Goal: Find contact information: Find contact information

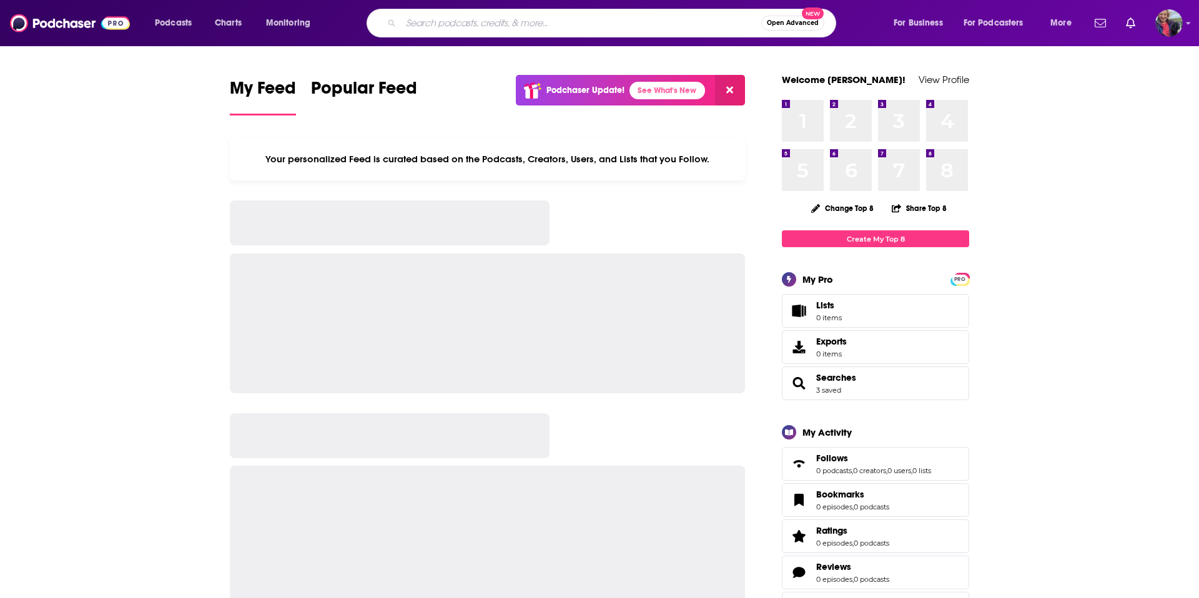
click at [530, 24] on input "Search podcasts, credits, & more..." at bounding box center [581, 23] width 360 height 20
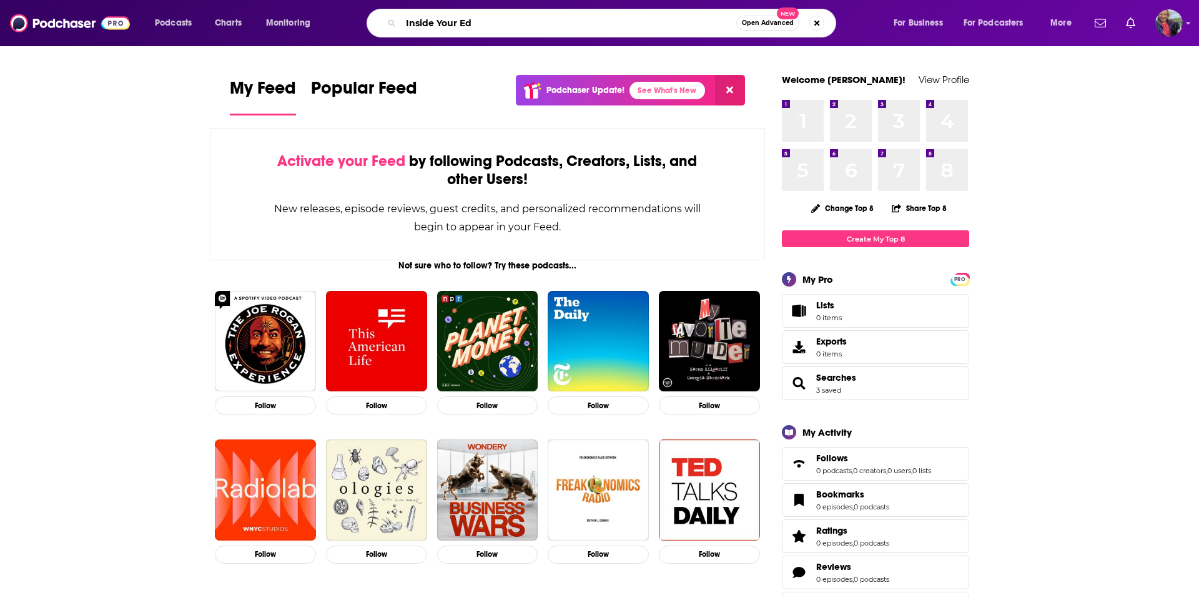
type input "Inside Your Ed"
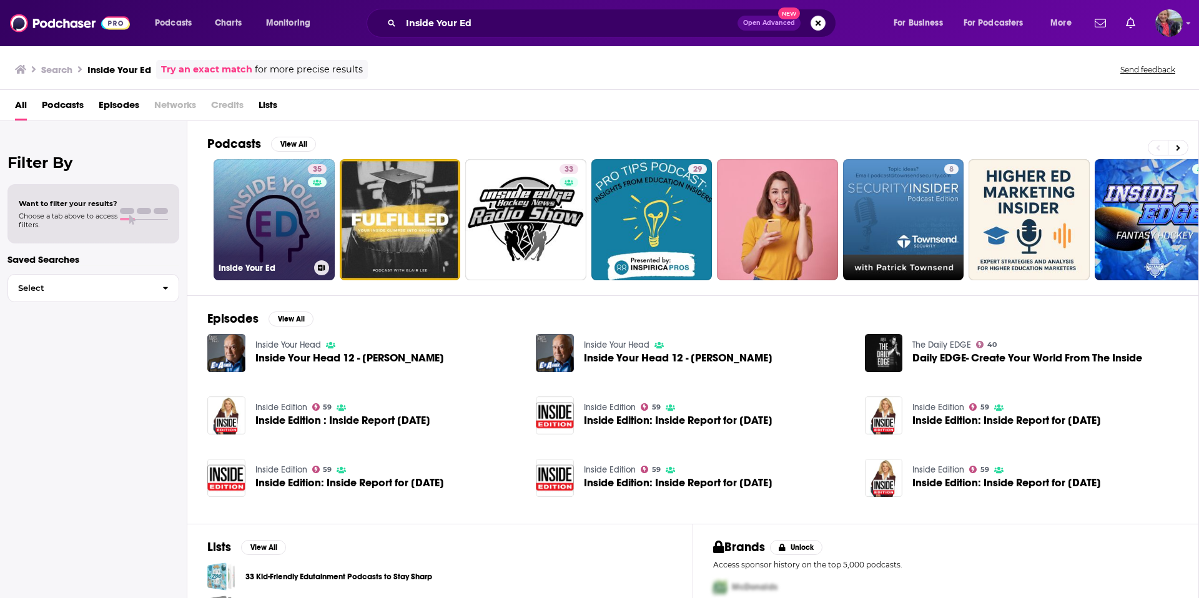
click at [284, 234] on link "35 Inside Your Ed" at bounding box center [274, 219] width 121 height 121
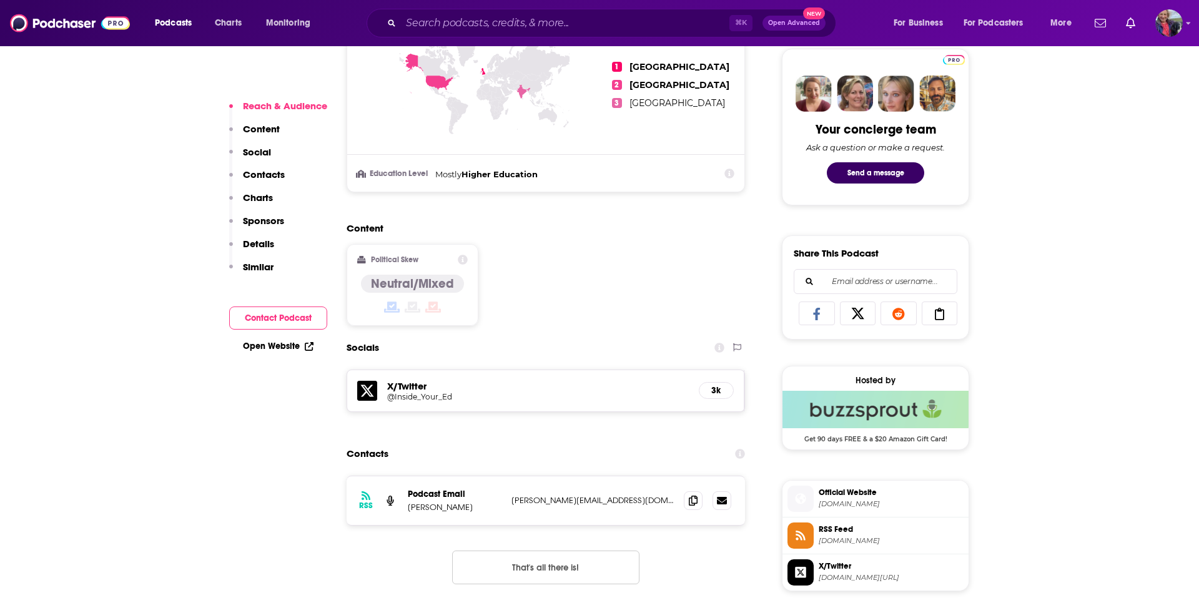
scroll to position [835, 0]
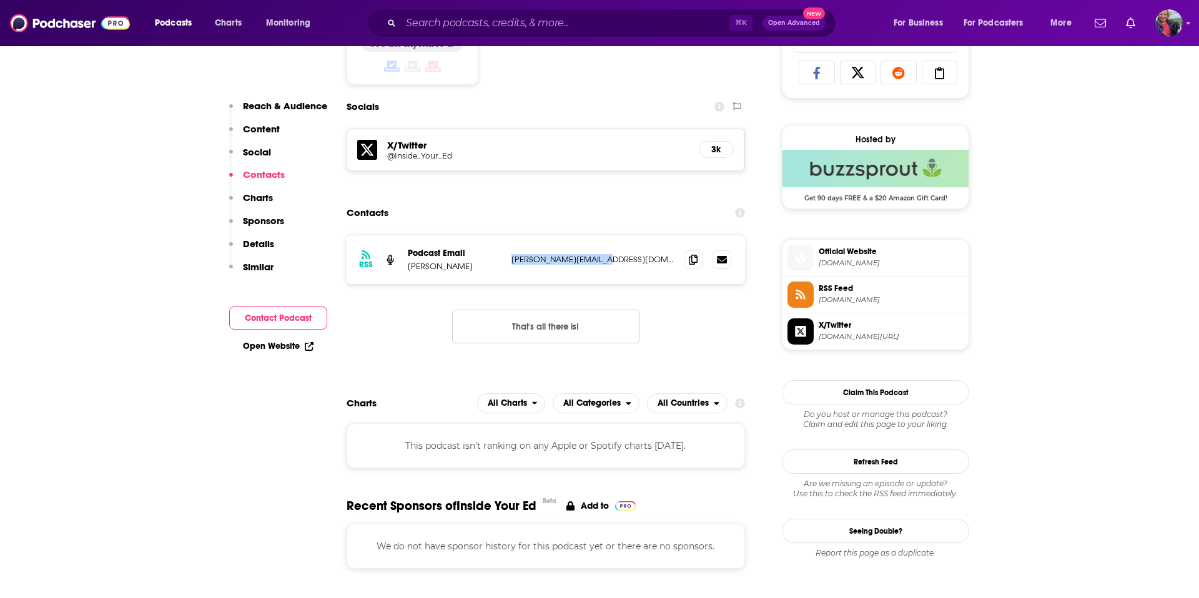
drag, startPoint x: 608, startPoint y: 263, endPoint x: 512, endPoint y: 261, distance: 95.6
click at [512, 261] on p "tom.richmond@edsk.org" at bounding box center [593, 259] width 162 height 11
click at [403, 146] on h5 "X/Twitter" at bounding box center [538, 145] width 302 height 12
click at [410, 159] on h5 "@Inside_Your_Ed" at bounding box center [487, 155] width 200 height 9
drag, startPoint x: 611, startPoint y: 260, endPoint x: 512, endPoint y: 254, distance: 100.1
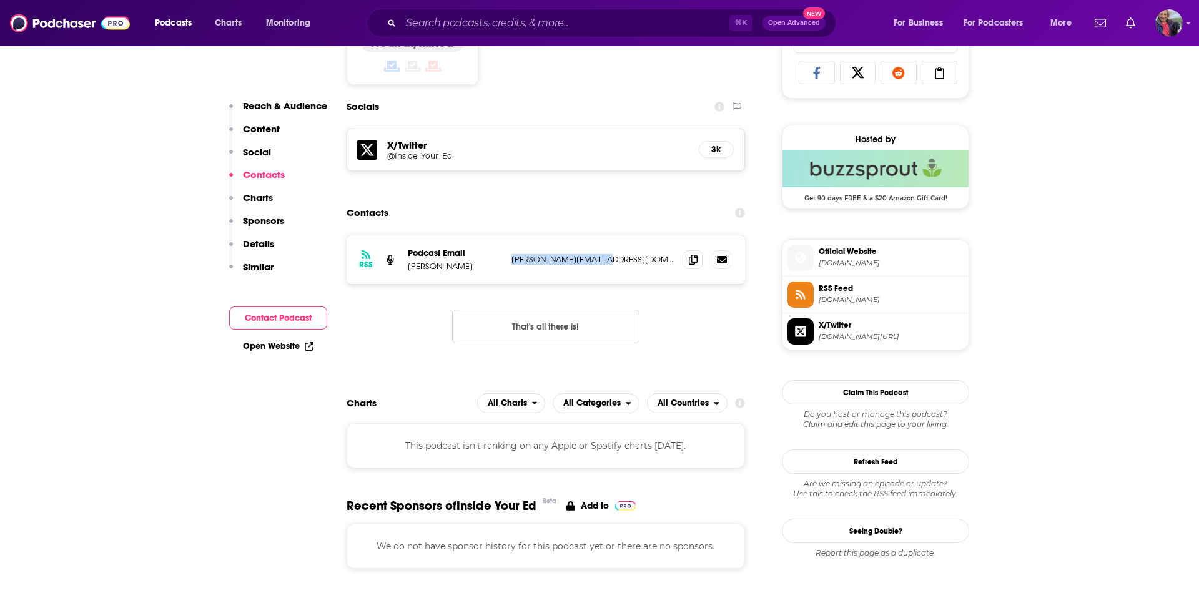
click at [512, 254] on p "tom.richmond@edsk.org" at bounding box center [593, 259] width 162 height 11
copy p "tom.richmond@edsk.org"
click at [616, 264] on p "tom.richmond@edsk.org" at bounding box center [593, 259] width 162 height 11
drag, startPoint x: 616, startPoint y: 262, endPoint x: 512, endPoint y: 263, distance: 104.3
click at [512, 263] on p "tom.richmond@edsk.org" at bounding box center [593, 259] width 162 height 11
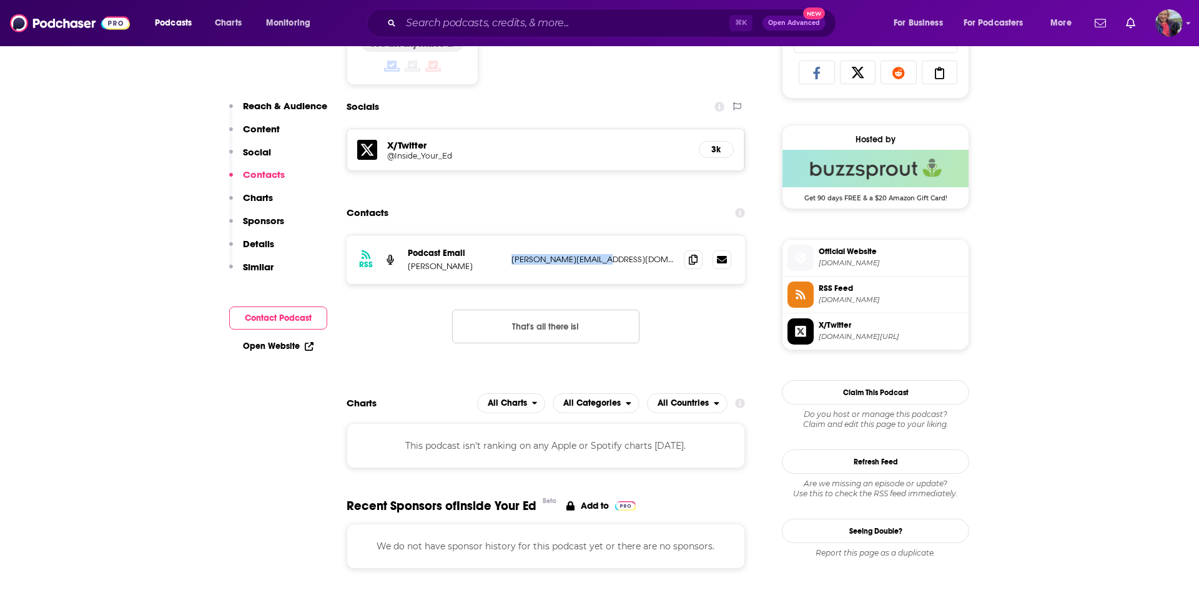
copy p "tom.richmond@edsk.org"
drag, startPoint x: 467, startPoint y: 265, endPoint x: 410, endPoint y: 267, distance: 56.9
click at [410, 267] on p "Tom Richmond" at bounding box center [455, 266] width 94 height 11
click at [480, 273] on div "RSS Podcast Email Tom Richmond tom.richmond@edsk.org tom.richmond@edsk.org" at bounding box center [546, 259] width 398 height 49
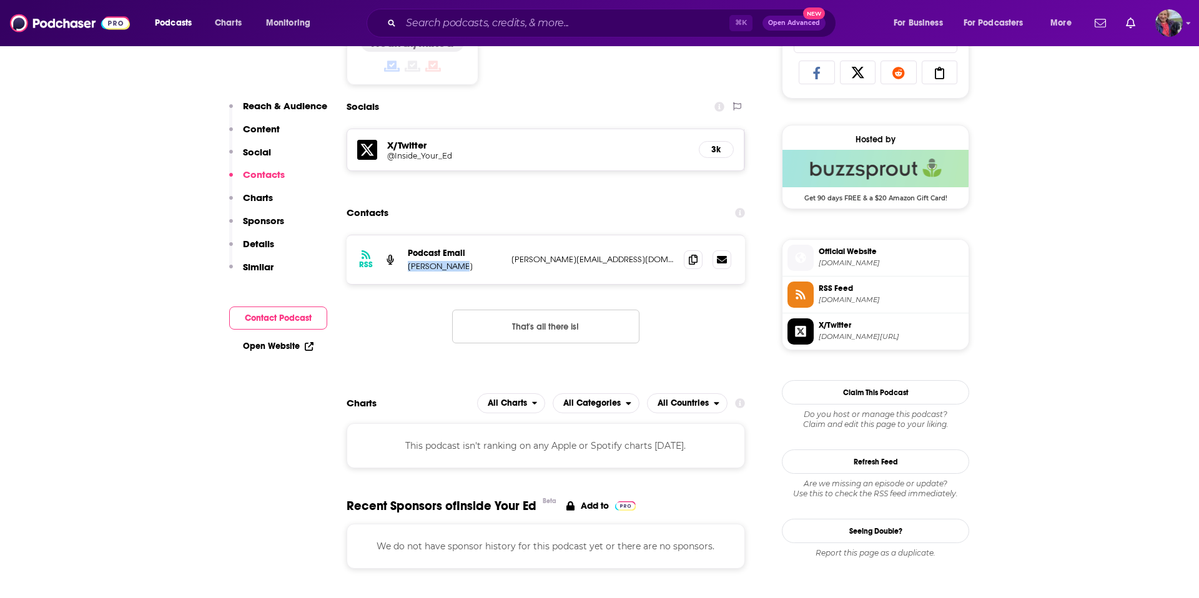
drag, startPoint x: 468, startPoint y: 271, endPoint x: 405, endPoint y: 267, distance: 63.8
click at [405, 267] on div "RSS Podcast Email Tom Richmond tom.richmond@edsk.org tom.richmond@edsk.org" at bounding box center [546, 259] width 398 height 49
copy p "Tom Richmond"
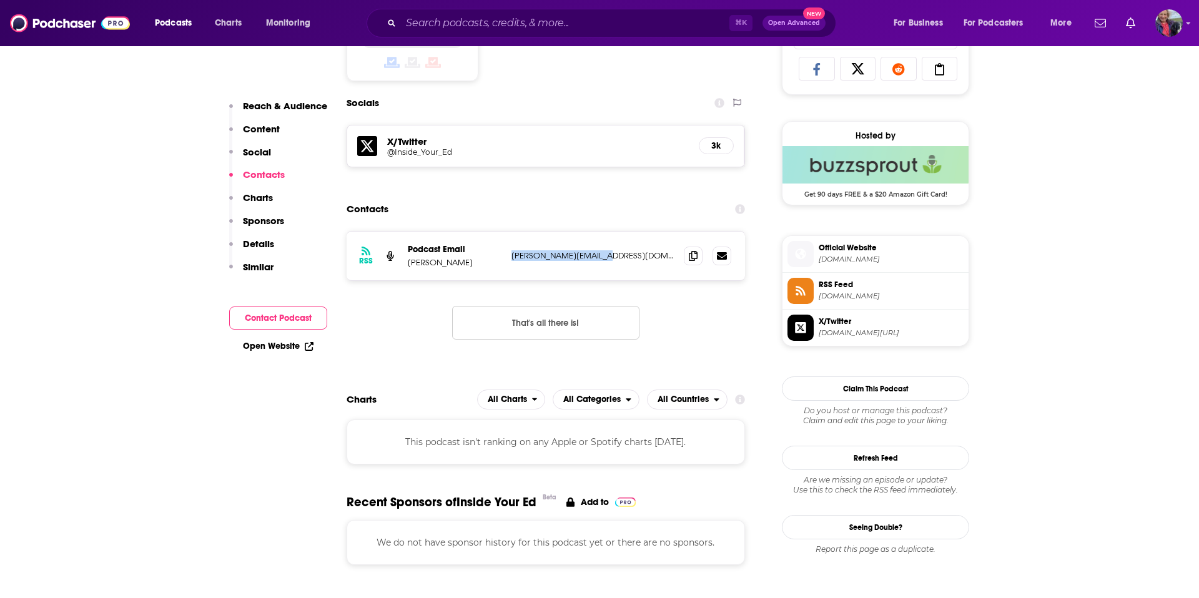
drag, startPoint x: 617, startPoint y: 260, endPoint x: 508, endPoint y: 256, distance: 108.8
click at [508, 256] on div "RSS Podcast Email Tom Richmond tom.richmond@edsk.org tom.richmond@edsk.org" at bounding box center [546, 256] width 398 height 49
copy p "tom.richmond@edsk.org"
click at [459, 23] on input "Search podcasts, credits, & more..." at bounding box center [565, 23] width 329 height 20
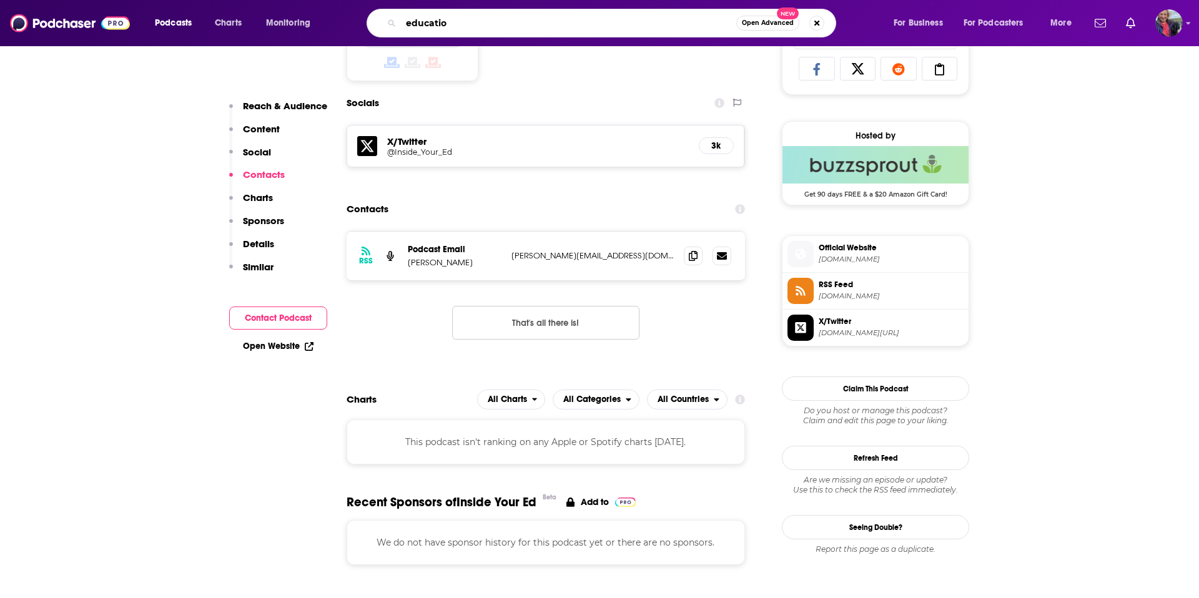
type input "education"
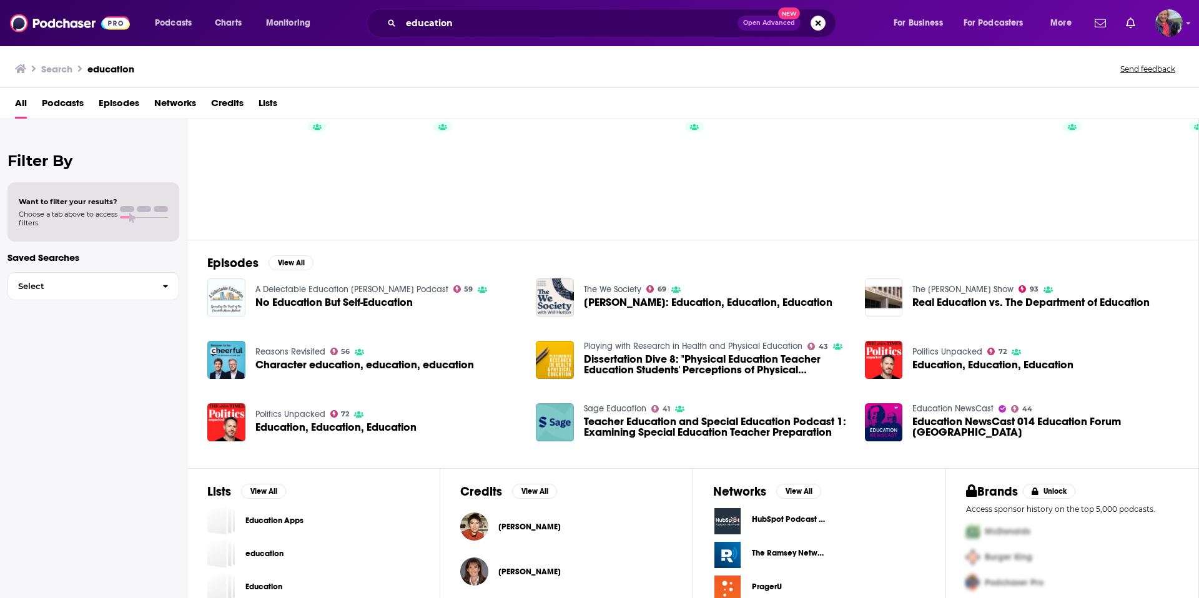
scroll to position [182, 0]
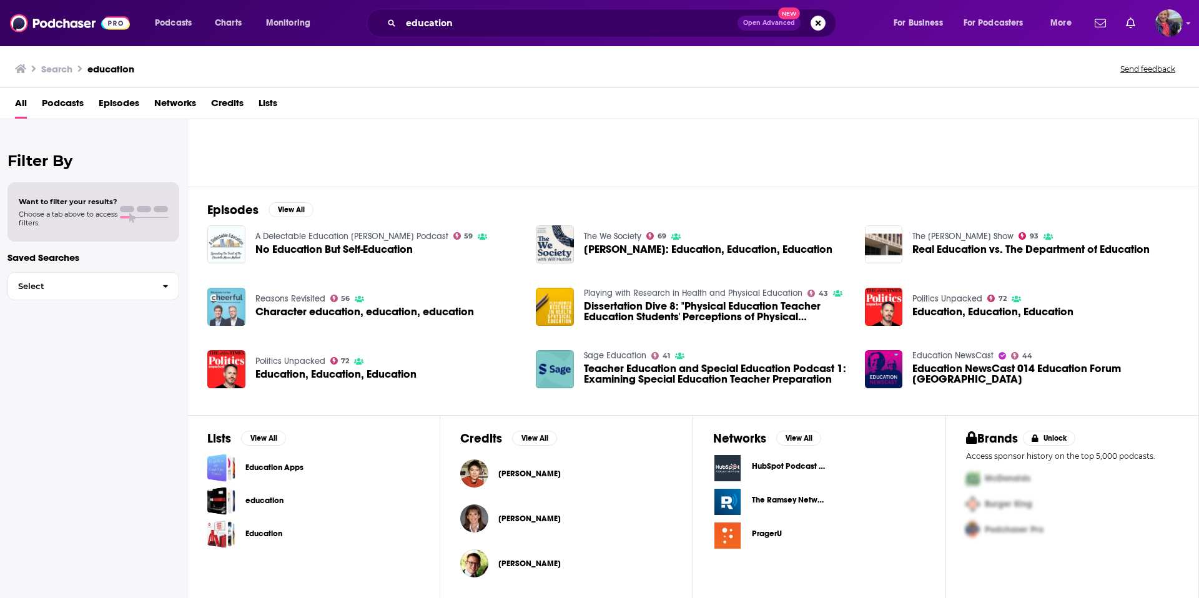
click at [224, 297] on img "Character education, education, education" at bounding box center [226, 307] width 38 height 38
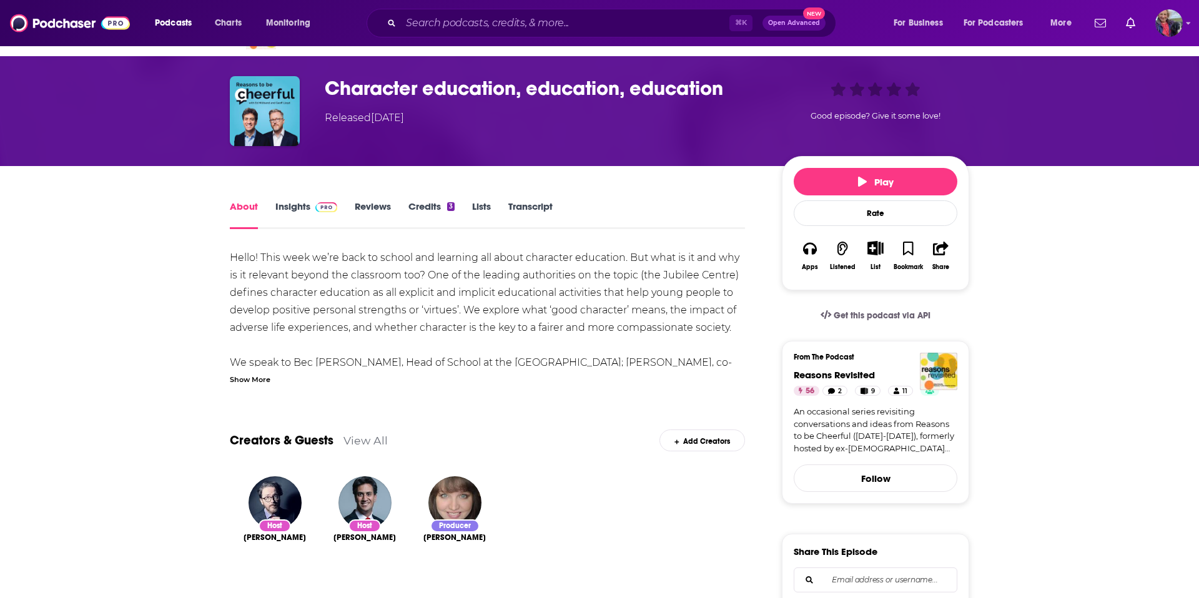
scroll to position [39, 0]
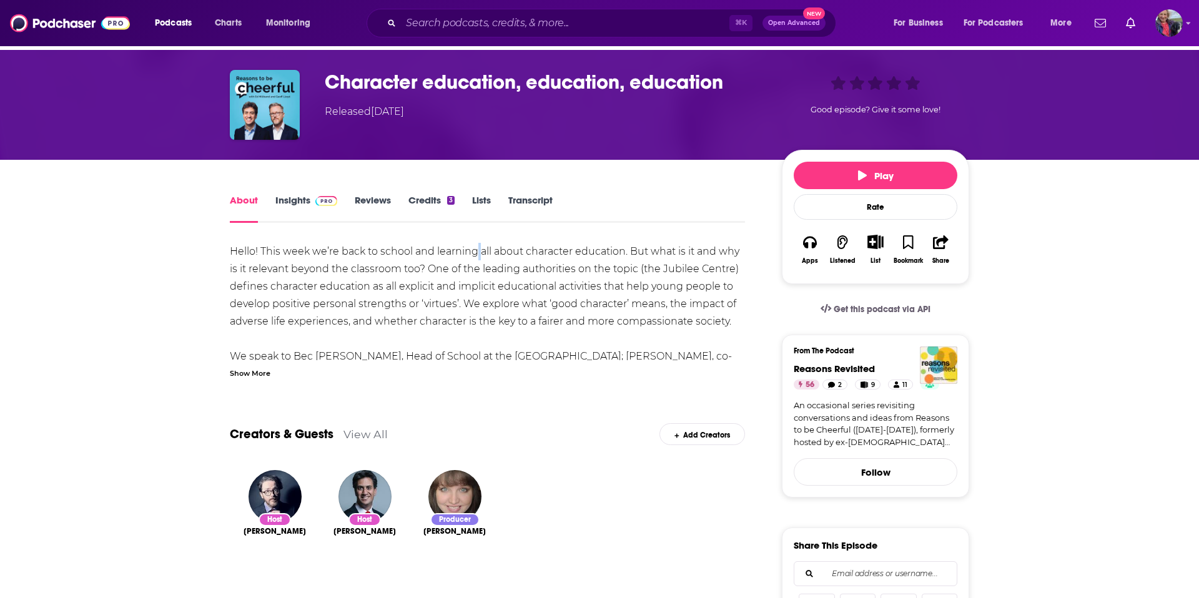
drag, startPoint x: 475, startPoint y: 248, endPoint x: 478, endPoint y: 257, distance: 10.1
click at [478, 257] on div "Hello! This week we’re back to school and learning all about character educatio…" at bounding box center [487, 540] width 515 height 595
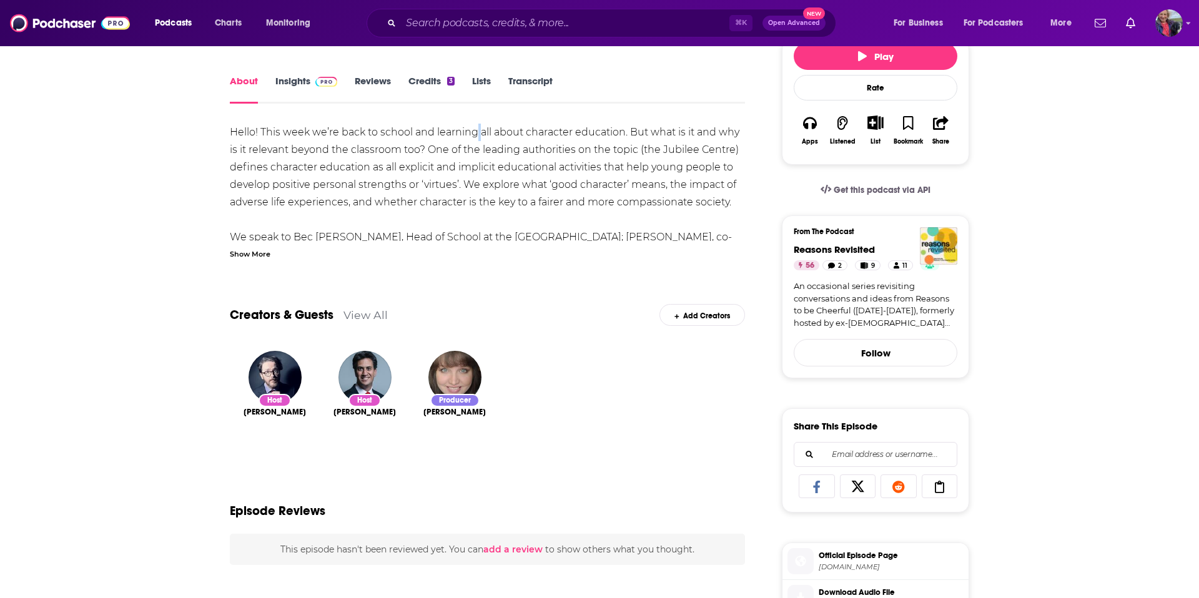
scroll to position [0, 0]
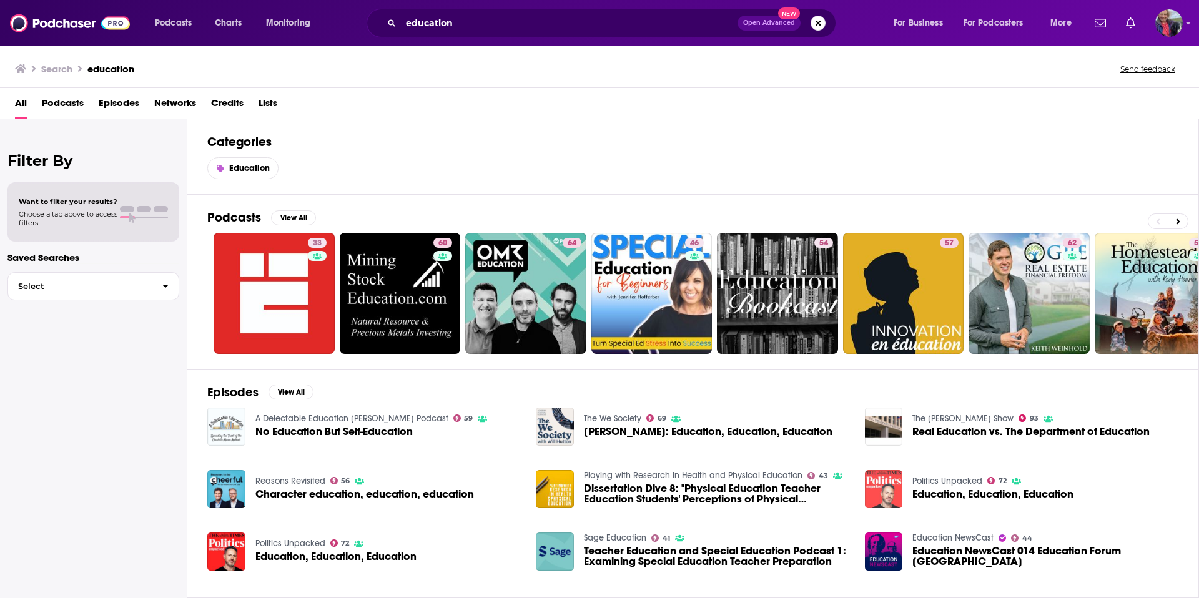
click at [871, 490] on img "Education, Education, Education" at bounding box center [884, 489] width 38 height 38
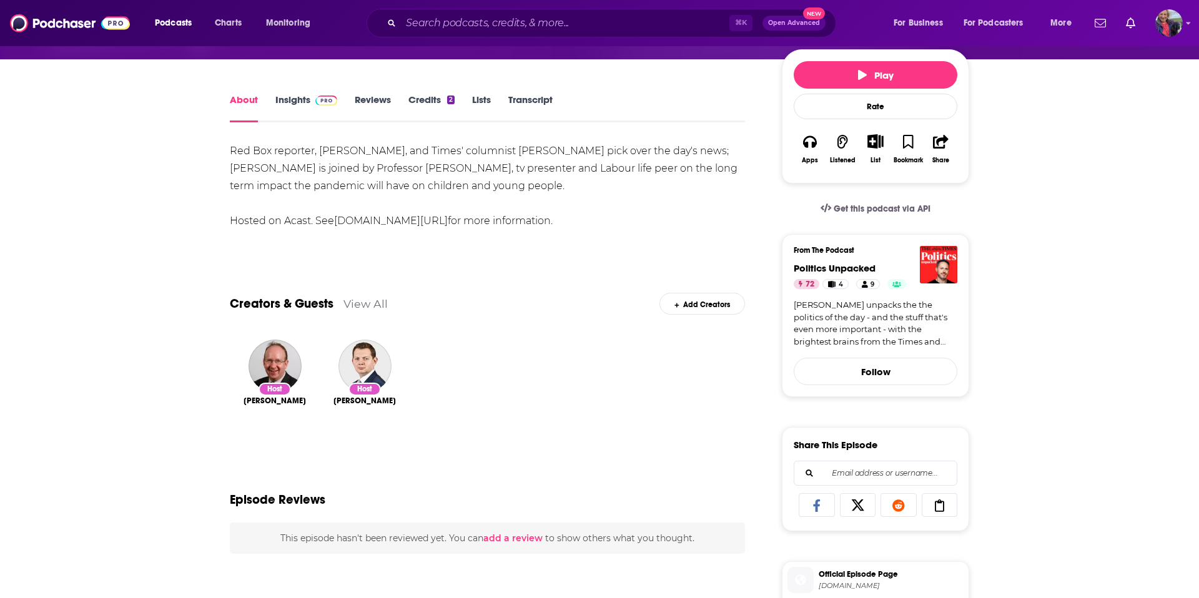
scroll to position [152, 0]
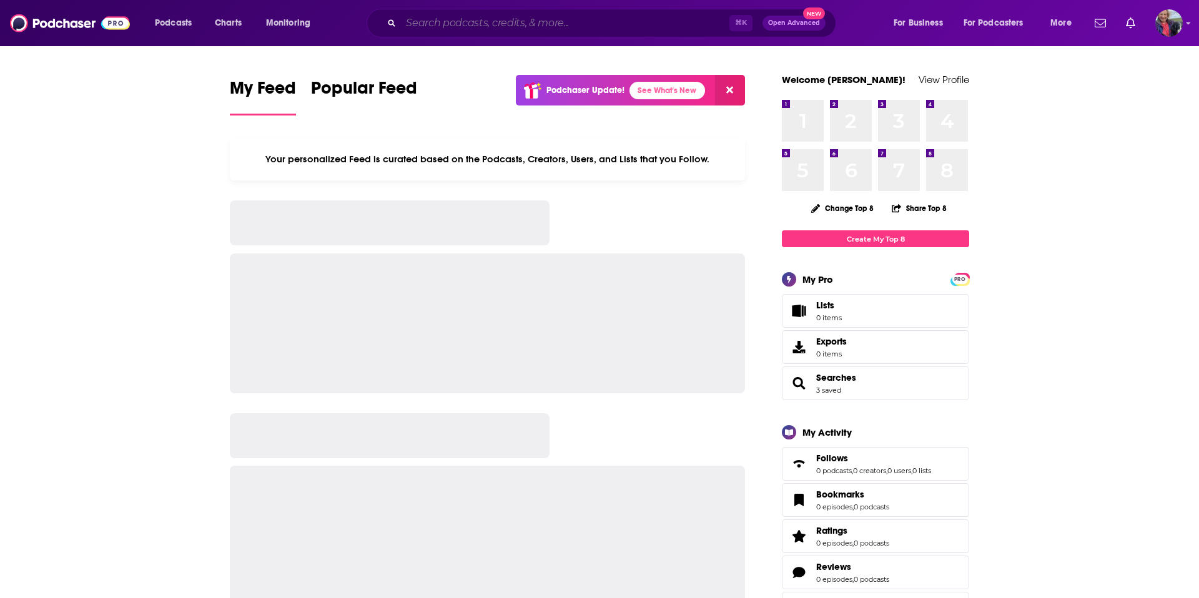
click at [563, 18] on input "Search podcasts, credits, & more..." at bounding box center [565, 23] width 329 height 20
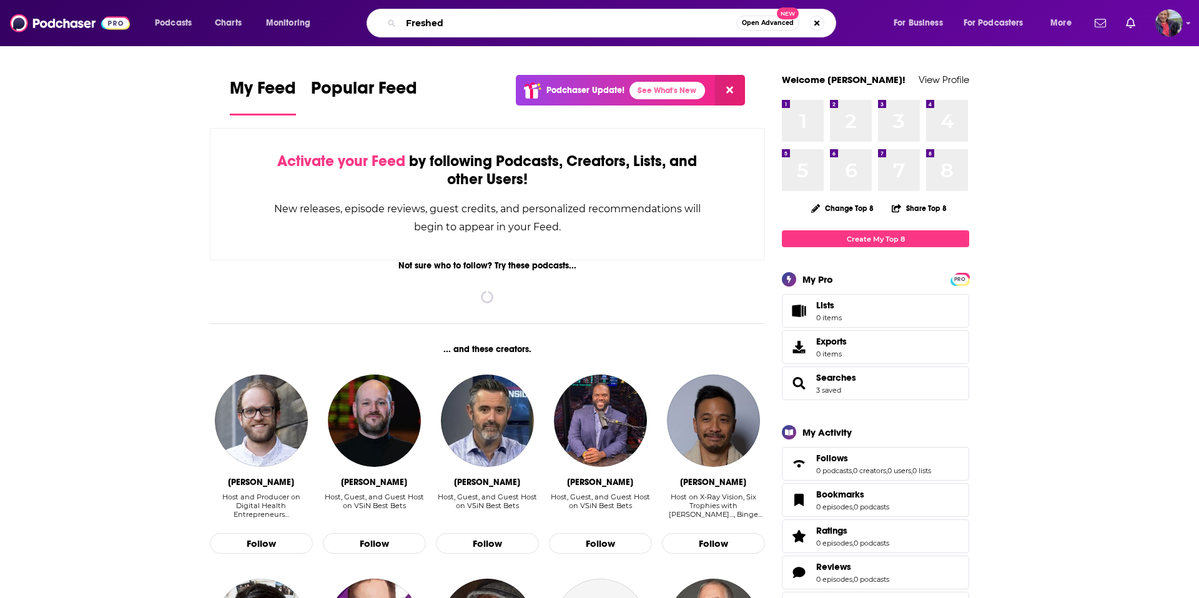
type input "Freshed"
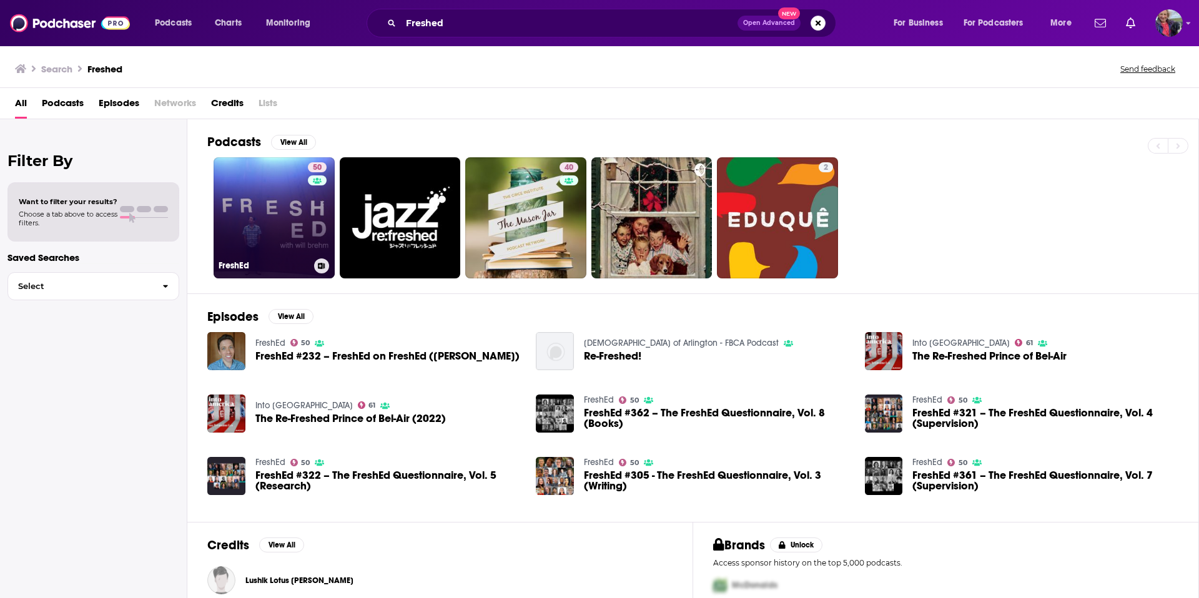
click at [291, 235] on link "50 FreshEd" at bounding box center [274, 217] width 121 height 121
